Goal: Information Seeking & Learning: Learn about a topic

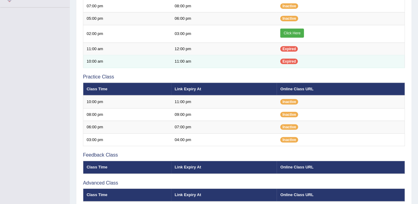
scroll to position [138, 0]
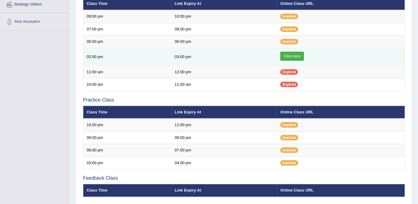
click at [290, 52] on link "Click Here" at bounding box center [291, 56] width 23 height 9
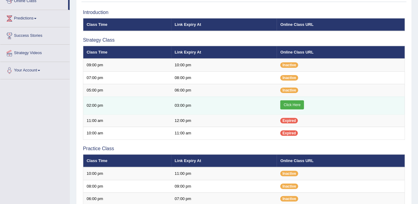
scroll to position [83, 0]
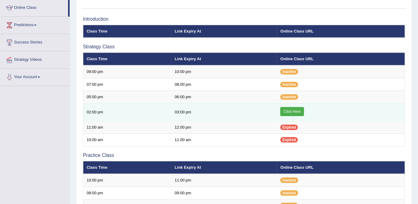
click at [290, 110] on link "Click Here" at bounding box center [291, 111] width 23 height 9
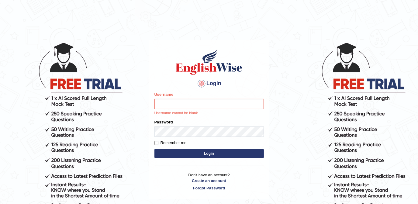
click at [182, 104] on input "Username" at bounding box center [208, 104] width 109 height 10
type input "melodymiki"
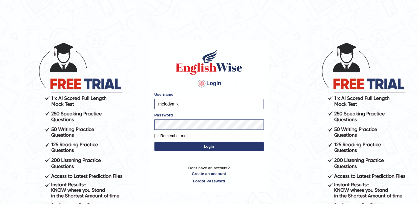
click at [207, 145] on button "Login" at bounding box center [208, 146] width 109 height 9
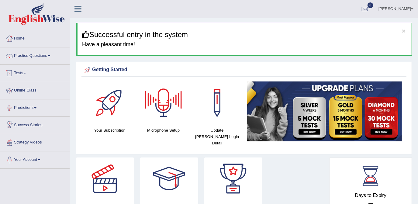
click at [29, 89] on link "Online Class" at bounding box center [34, 89] width 69 height 15
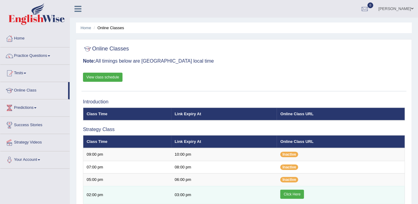
click at [301, 193] on link "Click Here" at bounding box center [291, 194] width 23 height 9
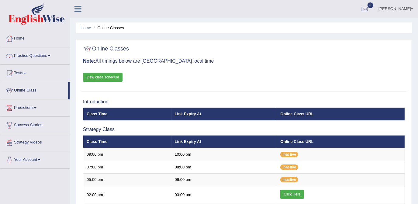
click at [36, 57] on link "Practice Questions" at bounding box center [34, 54] width 69 height 15
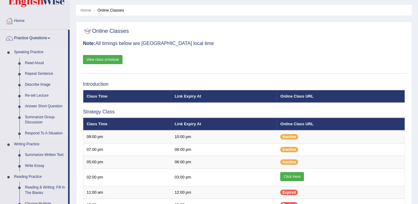
scroll to position [27, 0]
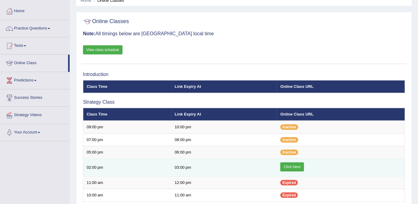
click at [298, 165] on link "Click Here" at bounding box center [291, 166] width 23 height 9
click at [295, 164] on link "Click Here" at bounding box center [291, 166] width 23 height 9
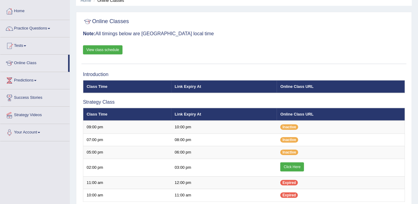
click at [47, 26] on link "Practice Questions" at bounding box center [34, 27] width 69 height 15
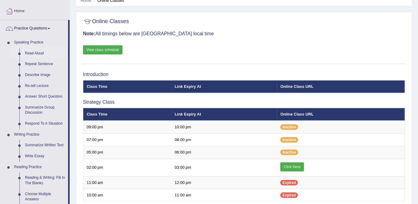
click at [40, 54] on link "Read Aloud" at bounding box center [45, 53] width 46 height 11
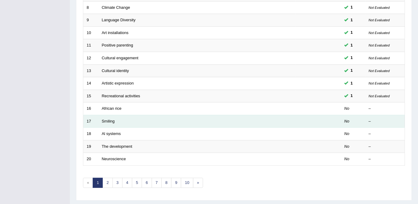
scroll to position [196, 0]
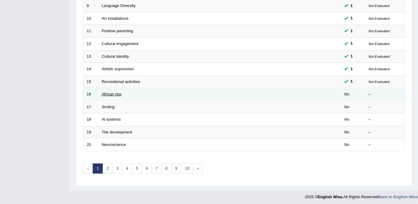
click at [109, 92] on link "African rice" at bounding box center [112, 94] width 20 height 5
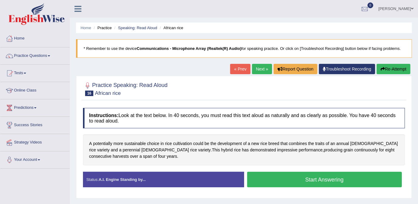
click at [294, 178] on button "Start Answering" at bounding box center [324, 180] width 155 height 16
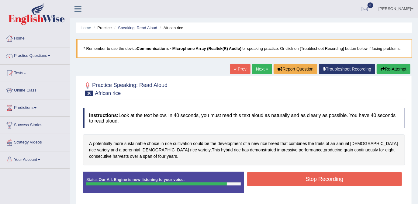
click at [294, 178] on button "Stop Recording" at bounding box center [324, 179] width 155 height 14
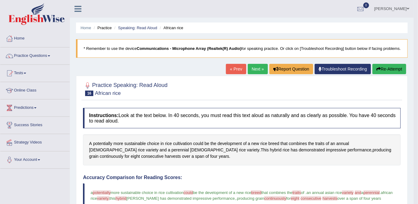
click at [257, 68] on link "Next »" at bounding box center [258, 69] width 20 height 10
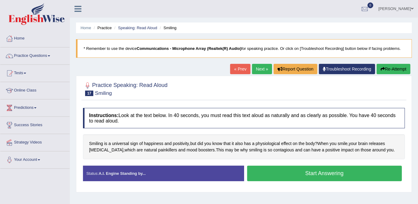
click at [306, 173] on button "Start Answering" at bounding box center [324, 174] width 155 height 16
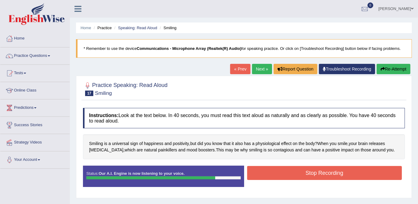
click at [307, 174] on button "Stop Recording" at bounding box center [324, 173] width 155 height 14
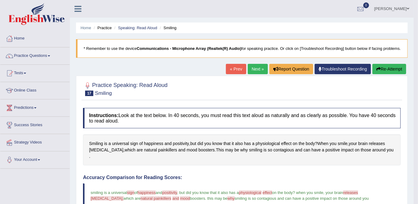
click at [254, 68] on link "Next »" at bounding box center [258, 69] width 20 height 10
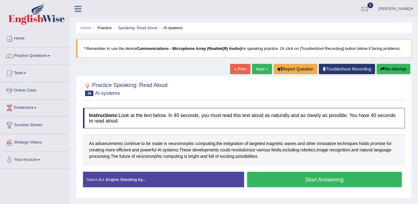
click at [270, 179] on button "Start Answering" at bounding box center [324, 180] width 155 height 16
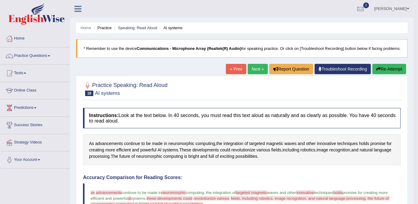
click at [252, 68] on link "Next »" at bounding box center [258, 69] width 20 height 10
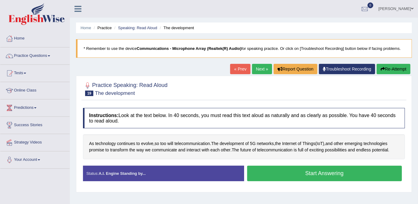
drag, startPoint x: 287, startPoint y: 174, endPoint x: 285, endPoint y: 177, distance: 3.4
click at [286, 176] on button "Start Answering" at bounding box center [324, 174] width 155 height 16
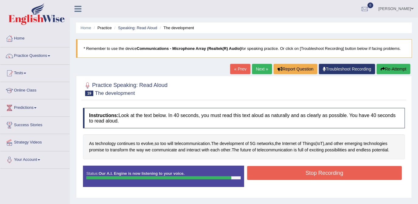
click at [286, 174] on button "Stop Recording" at bounding box center [324, 173] width 155 height 14
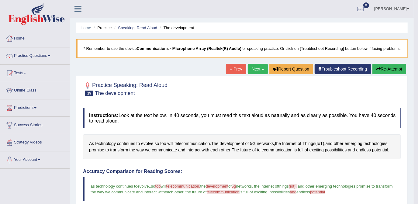
click at [261, 71] on link "Next »" at bounding box center [258, 69] width 20 height 10
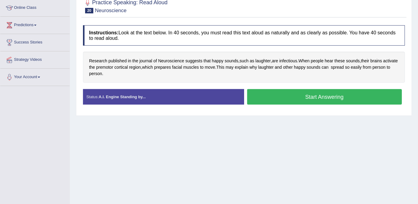
scroll to position [83, 0]
click at [292, 95] on button "Start Answering" at bounding box center [324, 97] width 155 height 16
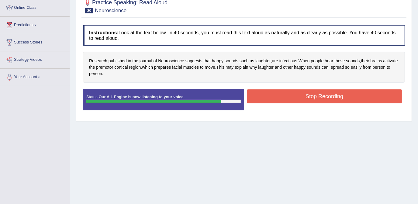
click at [292, 95] on button "Stop Recording" at bounding box center [324, 96] width 155 height 14
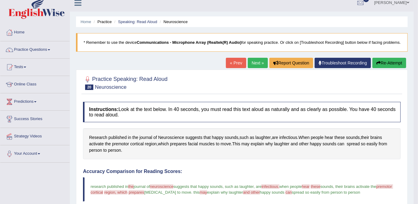
scroll to position [0, 0]
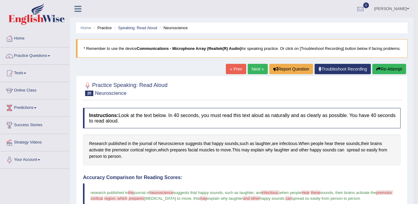
click at [253, 68] on link "Next »" at bounding box center [258, 69] width 20 height 10
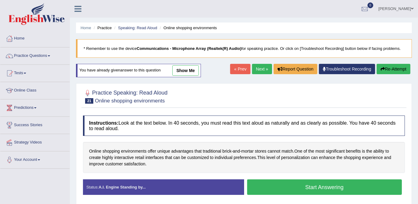
click at [315, 189] on button "Start Answering" at bounding box center [324, 187] width 155 height 16
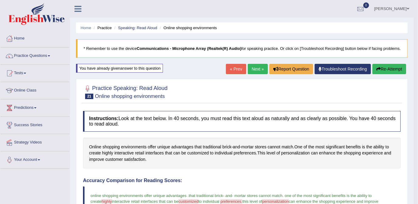
click at [255, 67] on link "Next »" at bounding box center [258, 69] width 20 height 10
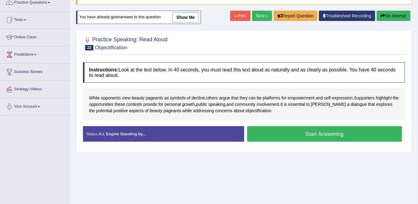
scroll to position [55, 0]
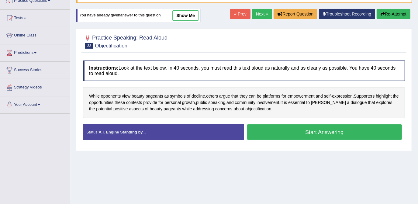
click at [275, 130] on button "Start Answering" at bounding box center [324, 132] width 155 height 16
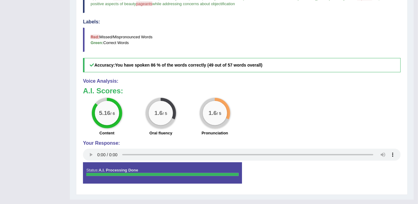
scroll to position [213, 0]
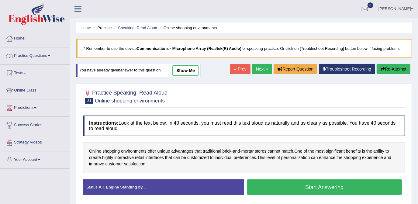
click at [41, 55] on link "Practice Questions" at bounding box center [34, 54] width 69 height 15
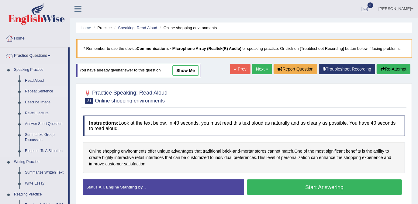
click at [37, 92] on link "Repeat Sentence" at bounding box center [45, 91] width 46 height 11
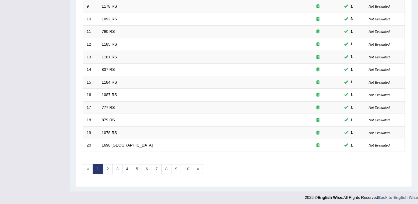
scroll to position [196, 0]
click at [106, 165] on link "2" at bounding box center [107, 169] width 10 height 10
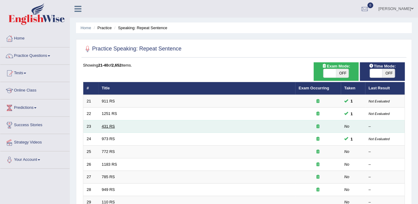
click at [108, 126] on link "431 RS" at bounding box center [108, 126] width 13 height 5
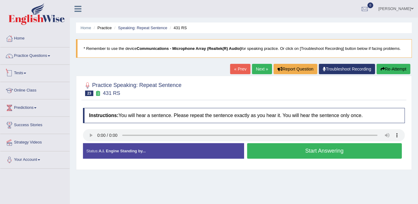
click at [32, 61] on link "Practice Questions" at bounding box center [34, 54] width 69 height 15
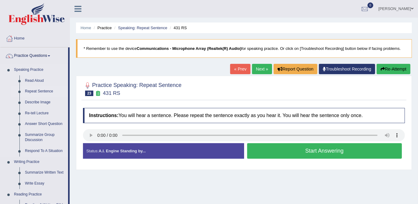
click at [33, 93] on link "Repeat Sentence" at bounding box center [45, 91] width 46 height 11
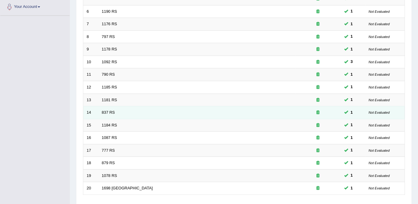
scroll to position [196, 0]
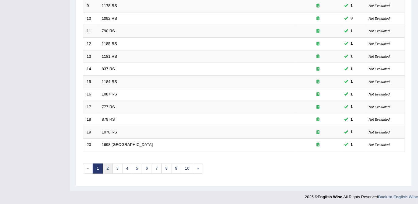
click at [106, 164] on link "2" at bounding box center [107, 169] width 10 height 10
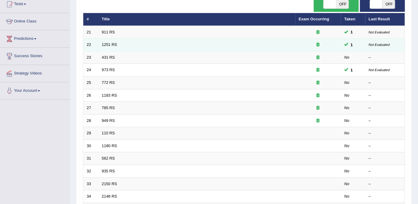
scroll to position [83, 0]
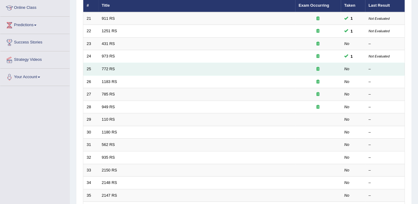
click at [105, 71] on td "772 RS" at bounding box center [197, 69] width 197 height 13
click at [107, 69] on link "772 RS" at bounding box center [108, 69] width 13 height 5
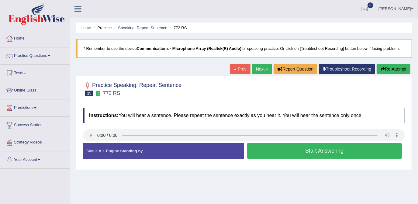
click at [273, 153] on button "Start Answering" at bounding box center [324, 151] width 155 height 16
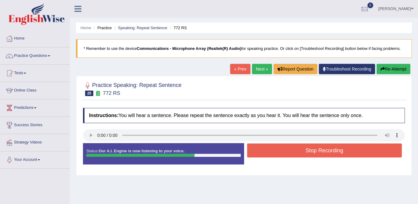
click at [272, 153] on button "Stop Recording" at bounding box center [324, 151] width 155 height 14
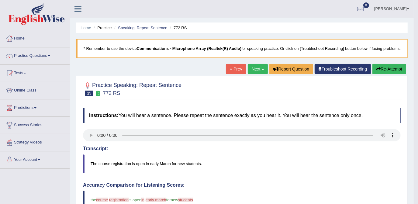
click at [253, 65] on link "Next »" at bounding box center [258, 69] width 20 height 10
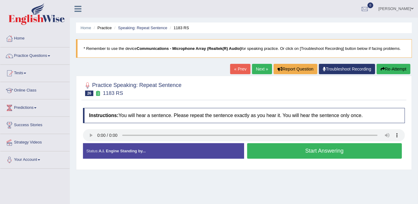
click at [289, 153] on button "Start Answering" at bounding box center [324, 151] width 155 height 16
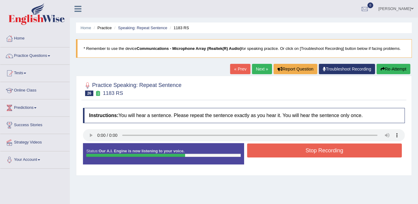
click at [289, 153] on button "Stop Recording" at bounding box center [324, 151] width 155 height 14
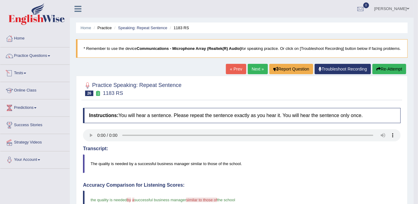
click at [35, 89] on link "Online Class" at bounding box center [34, 89] width 69 height 15
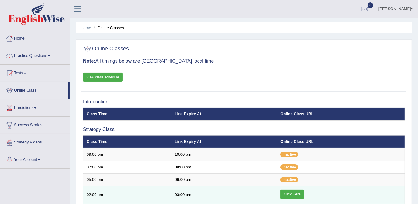
click at [292, 192] on link "Click Here" at bounding box center [291, 194] width 23 height 9
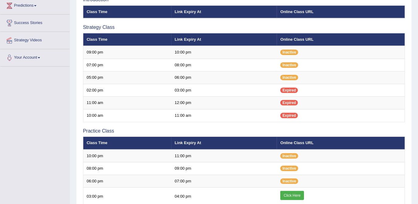
scroll to position [110, 0]
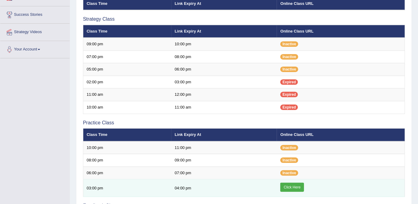
click at [290, 185] on link "Click Here" at bounding box center [291, 187] width 23 height 9
